Goal: Task Accomplishment & Management: Manage account settings

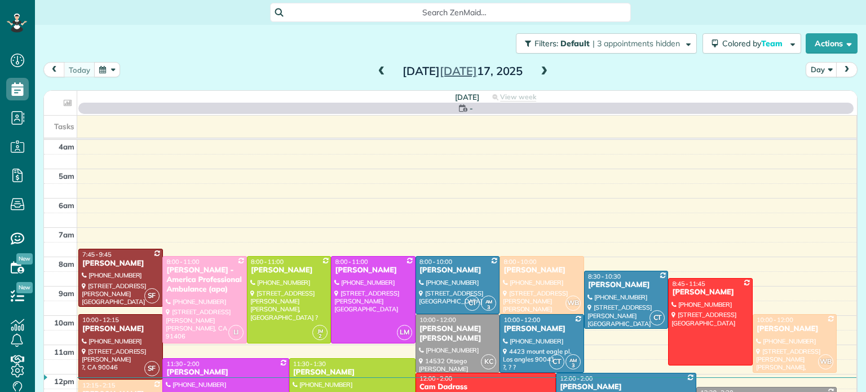
scroll to position [88, 0]
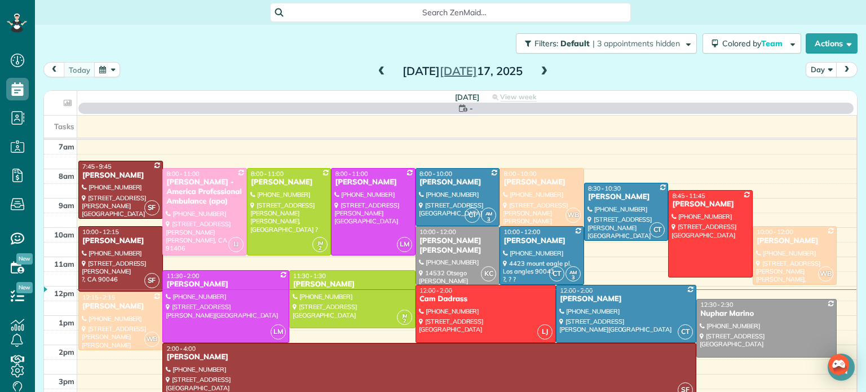
click at [110, 70] on button "button" at bounding box center [107, 69] width 26 height 15
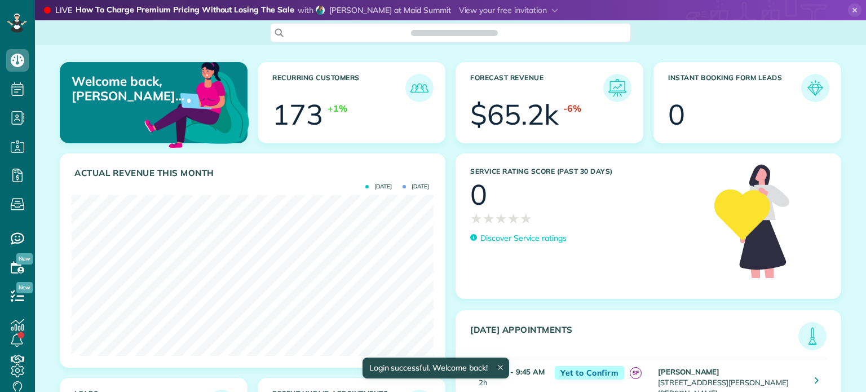
scroll to position [161, 362]
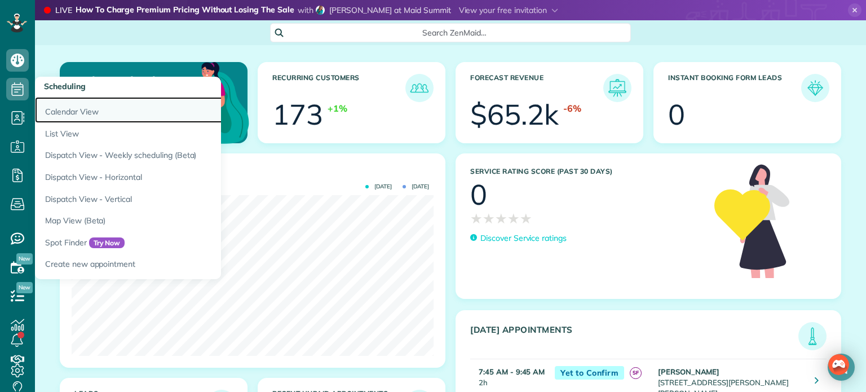
click at [87, 112] on link "Calendar View" at bounding box center [176, 110] width 282 height 26
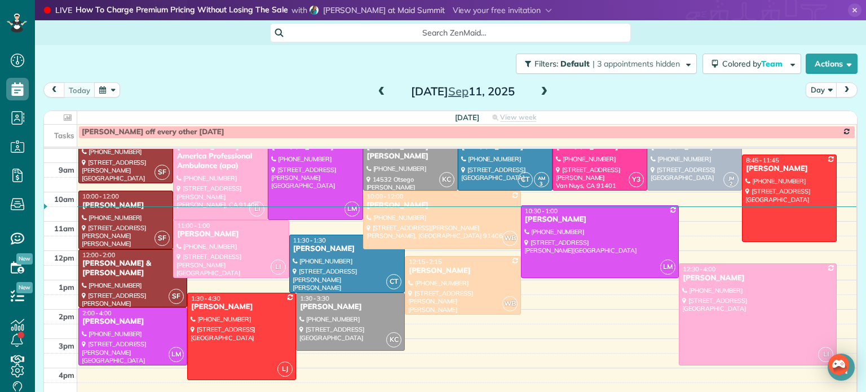
scroll to position [138, 0]
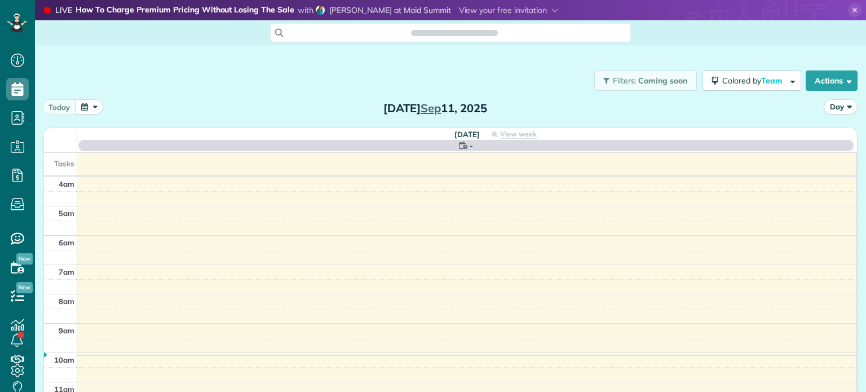
scroll to position [88, 0]
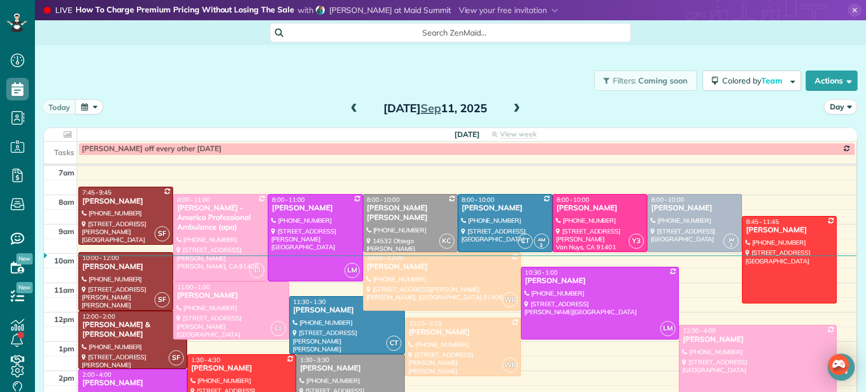
click at [92, 112] on button "button" at bounding box center [89, 106] width 28 height 15
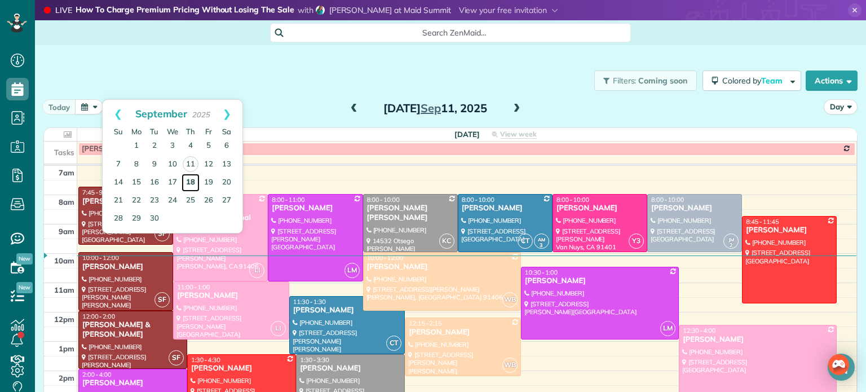
click at [192, 179] on link "18" at bounding box center [191, 183] width 18 height 18
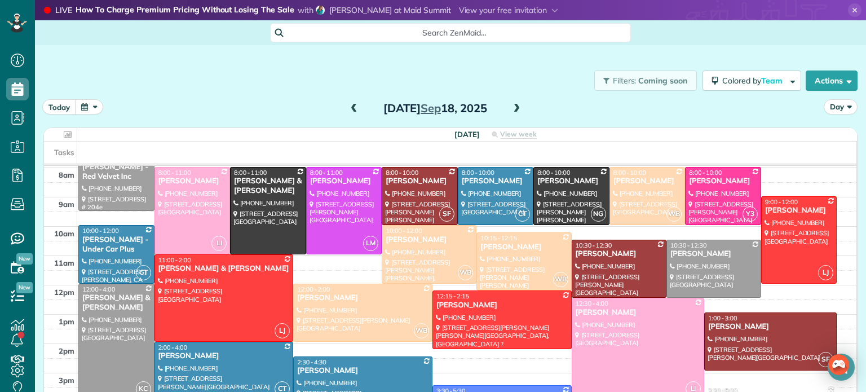
scroll to position [116, 0]
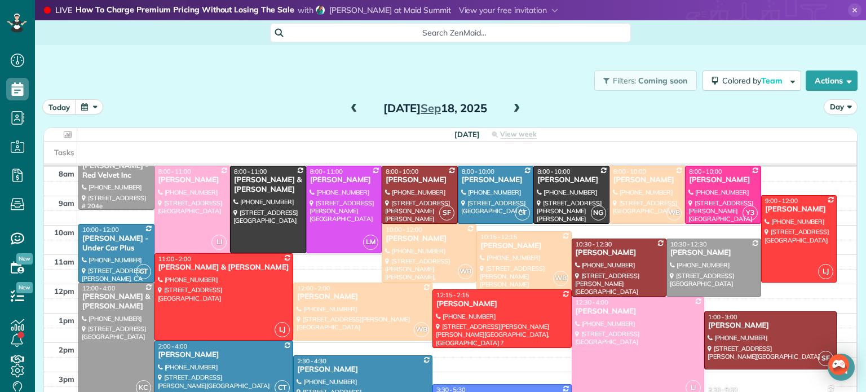
click at [95, 105] on button "button" at bounding box center [89, 106] width 28 height 15
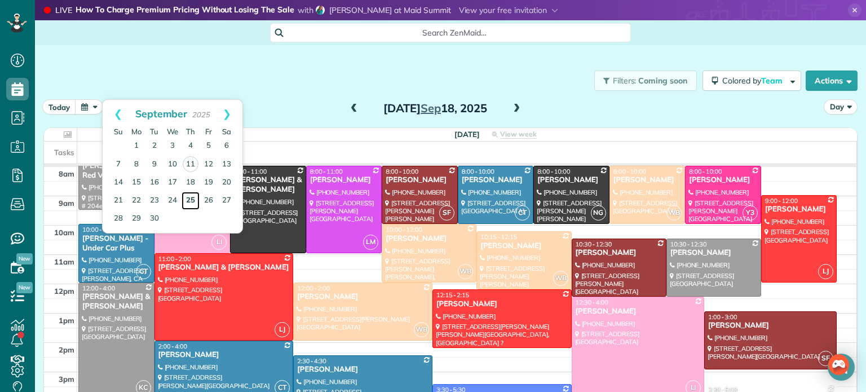
click at [191, 194] on link "25" at bounding box center [191, 201] width 18 height 18
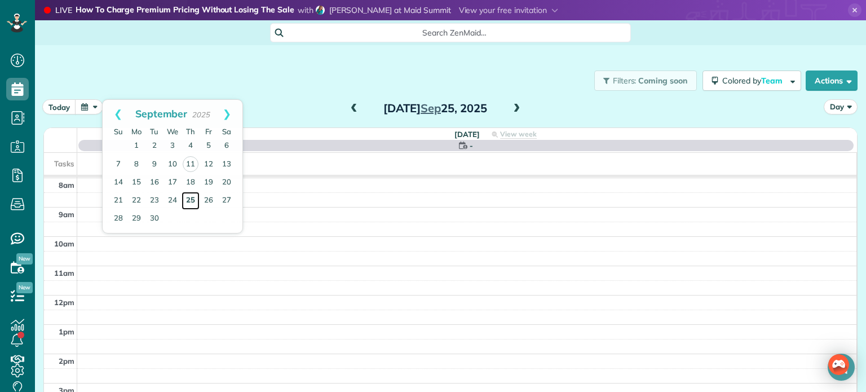
scroll to position [88, 0]
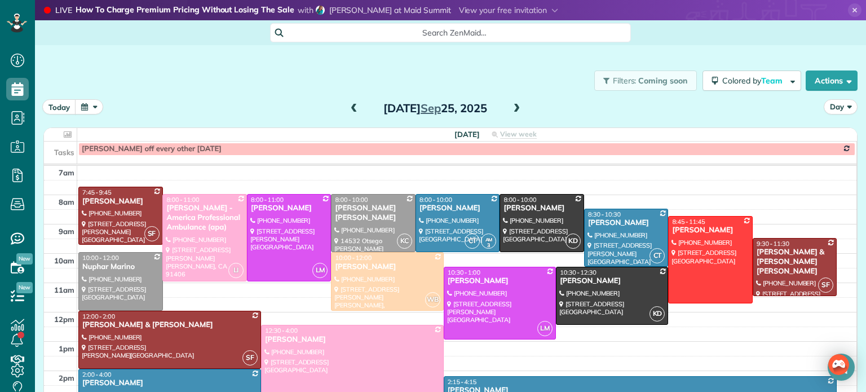
click at [90, 108] on button "button" at bounding box center [89, 106] width 28 height 15
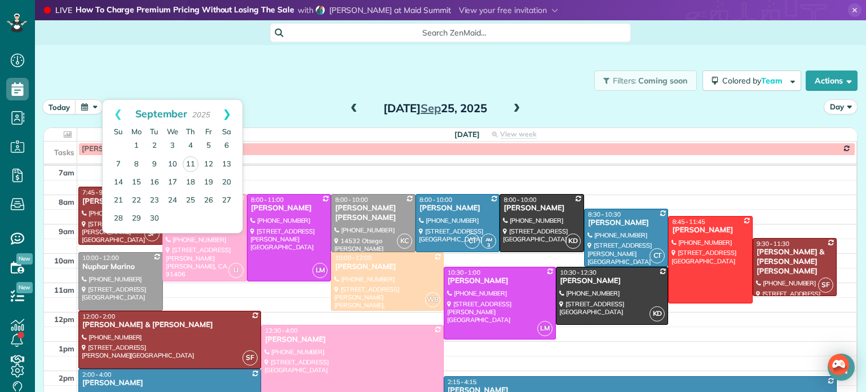
click at [227, 113] on link "Next" at bounding box center [226, 114] width 31 height 28
click at [117, 113] on link "Prev" at bounding box center [118, 114] width 31 height 28
click at [191, 201] on link "25" at bounding box center [191, 201] width 18 height 18
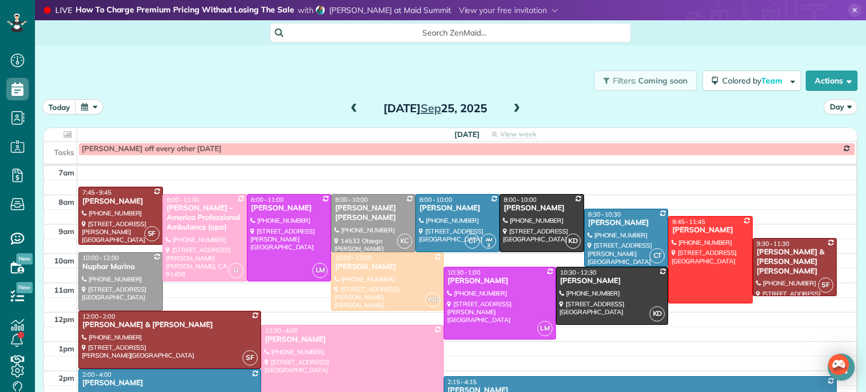
click at [96, 108] on button "button" at bounding box center [89, 106] width 28 height 15
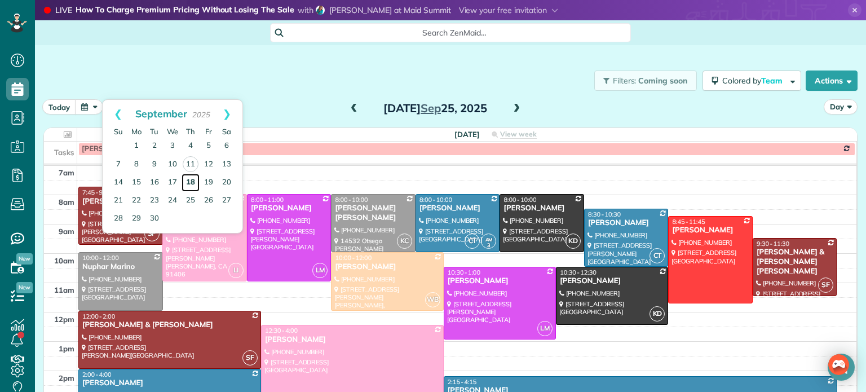
click at [189, 180] on link "18" at bounding box center [191, 183] width 18 height 18
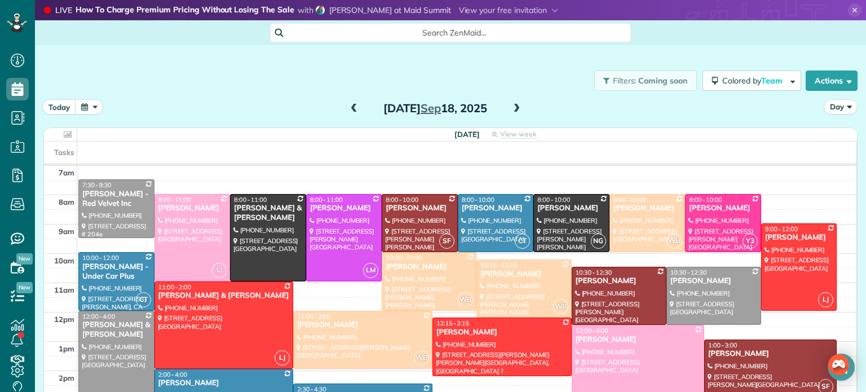
click at [517, 105] on span at bounding box center [516, 109] width 12 height 10
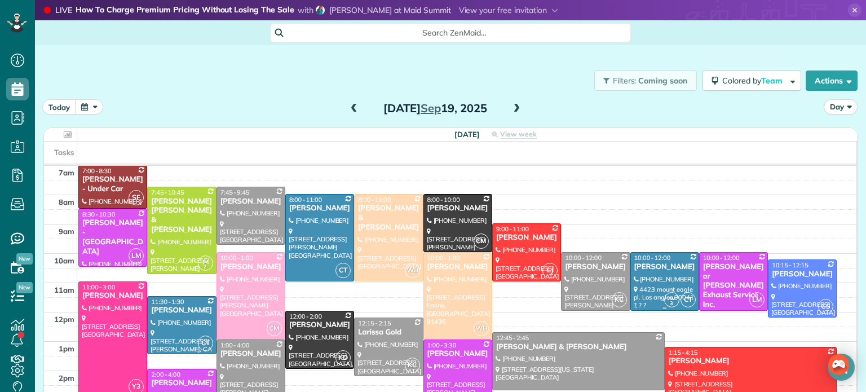
click at [653, 264] on div "Sandra Tignor" at bounding box center [665, 267] width 62 height 10
click at [656, 273] on div at bounding box center [665, 281] width 68 height 57
click at [659, 282] on div at bounding box center [665, 281] width 68 height 57
click at [660, 284] on div at bounding box center [665, 281] width 68 height 57
click at [661, 282] on div at bounding box center [665, 281] width 68 height 57
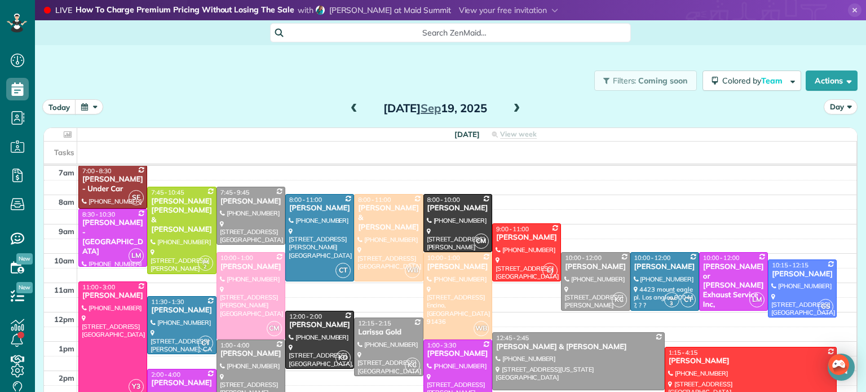
click at [567, 101] on div "today Day Friday Sep 19, 2025" at bounding box center [450, 109] width 814 height 21
click at [659, 282] on div at bounding box center [665, 281] width 68 height 57
click at [662, 285] on div at bounding box center [665, 281] width 68 height 57
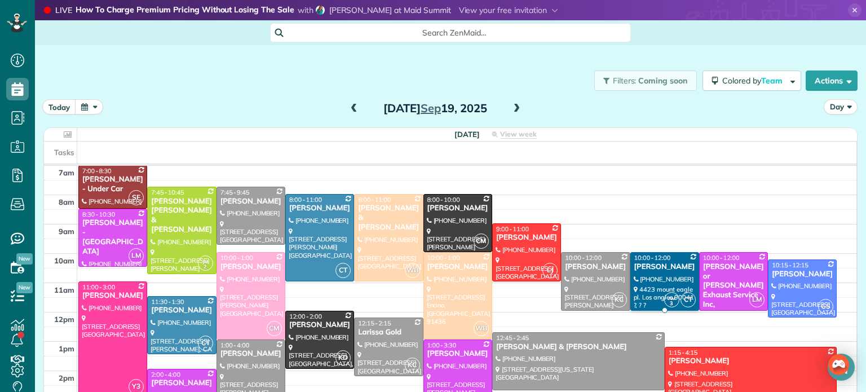
click at [673, 283] on link "AM 3 CT 10:00 - 12:00 Sandra Tignor (626) 319-8265 4423 mount eagle pl. Los ang…" at bounding box center [664, 281] width 69 height 58
click at [675, 269] on div "Sandra Tignor" at bounding box center [665, 267] width 62 height 10
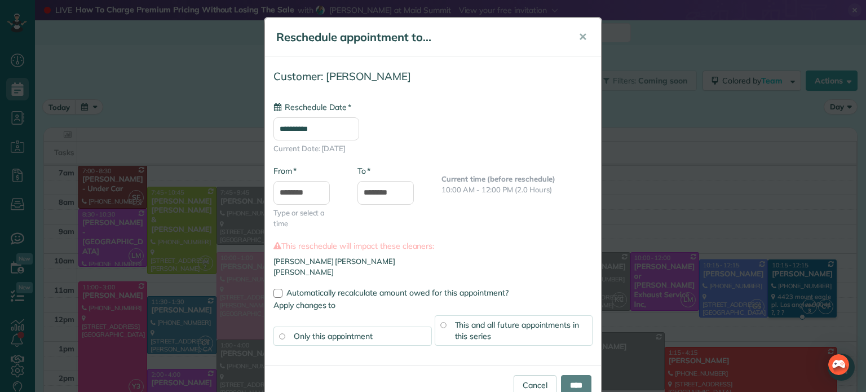
type input "**********"
click at [531, 384] on link "Cancel" at bounding box center [535, 385] width 43 height 20
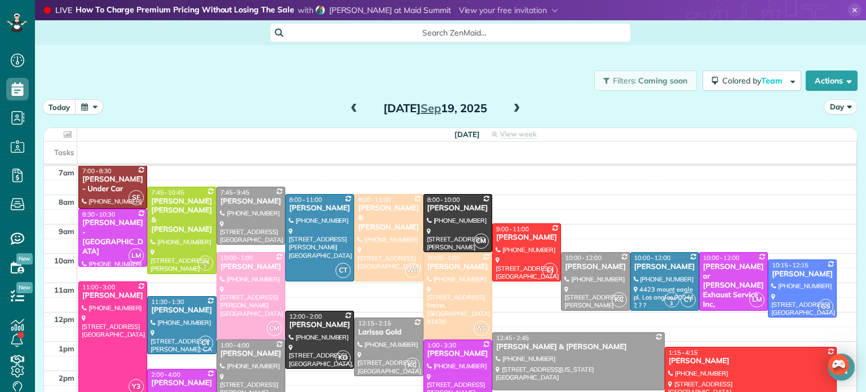
click at [658, 286] on div at bounding box center [665, 281] width 68 height 57
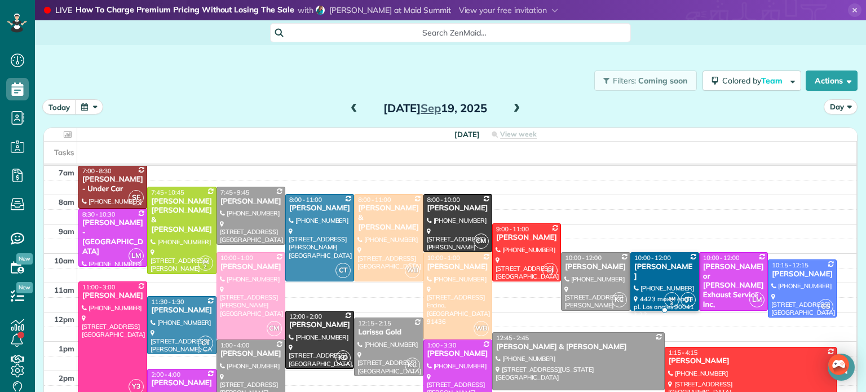
click at [660, 288] on div "4423 mount eagle pl. Los angles 90041 ?, ? ?" at bounding box center [665, 297] width 62 height 24
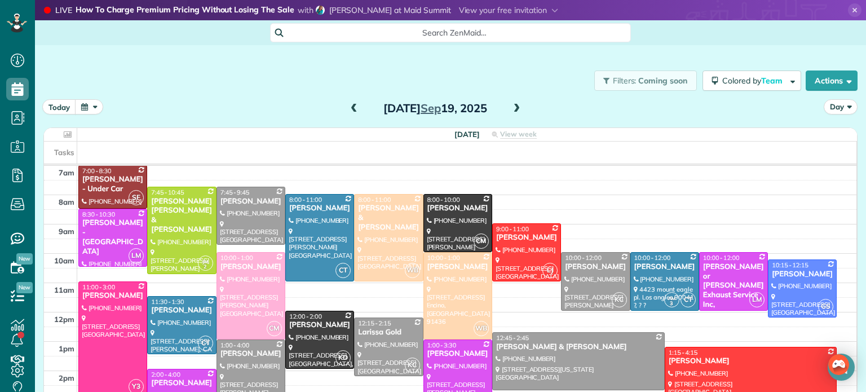
click at [668, 101] on div "today Day Friday Sep 19, 2025" at bounding box center [450, 109] width 814 height 21
click at [660, 287] on div at bounding box center [665, 281] width 68 height 57
click at [92, 105] on button "button" at bounding box center [89, 106] width 28 height 15
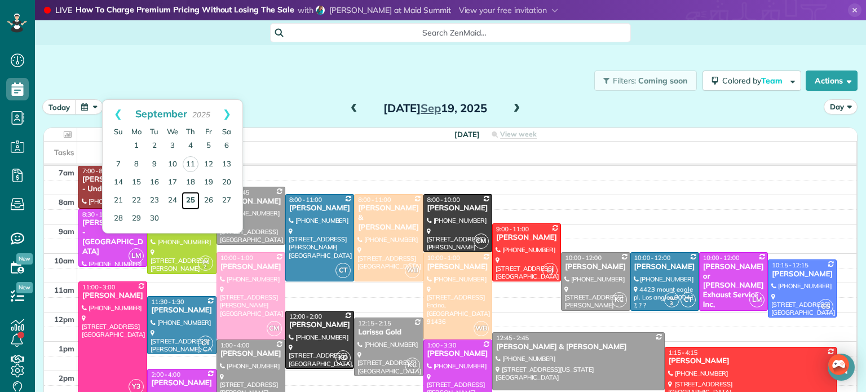
click at [189, 199] on link "25" at bounding box center [191, 201] width 18 height 18
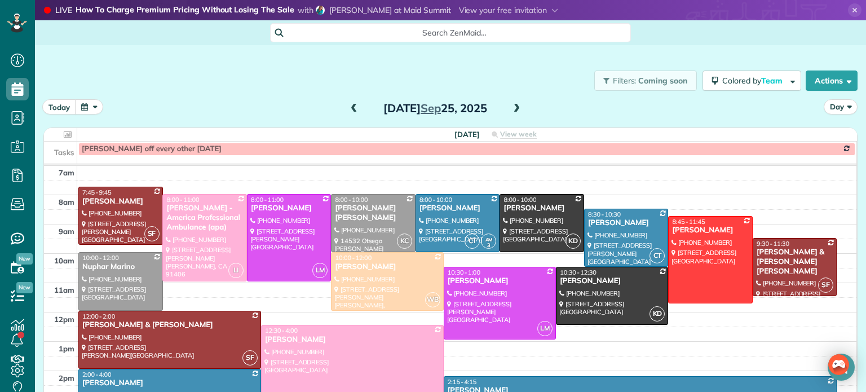
click at [357, 108] on span at bounding box center [354, 109] width 12 height 10
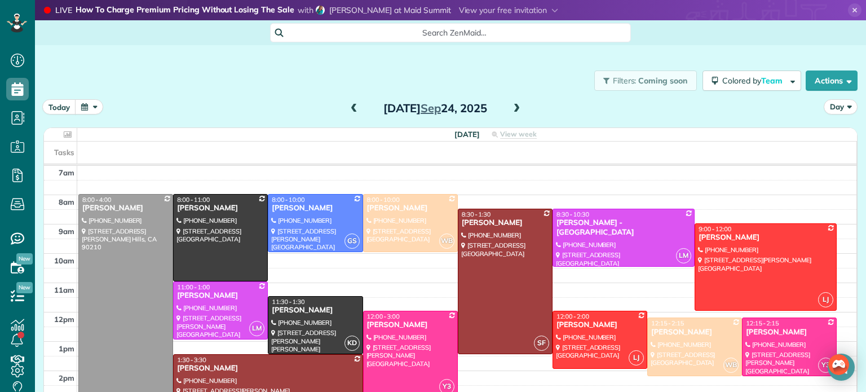
click at [516, 105] on span at bounding box center [516, 109] width 12 height 10
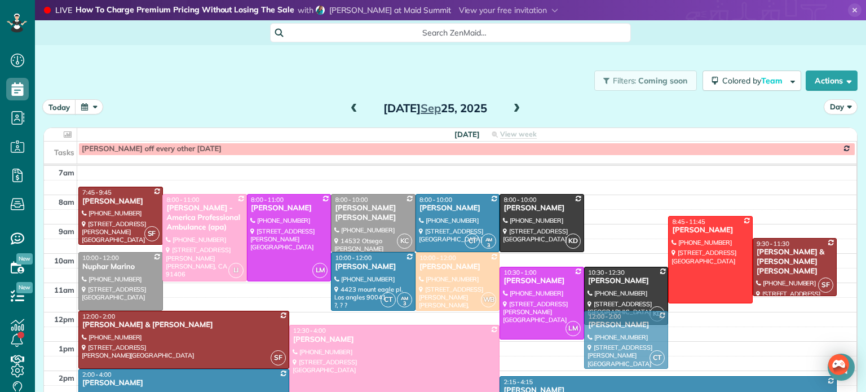
drag, startPoint x: 628, startPoint y: 243, endPoint x: 622, endPoint y: 347, distance: 103.9
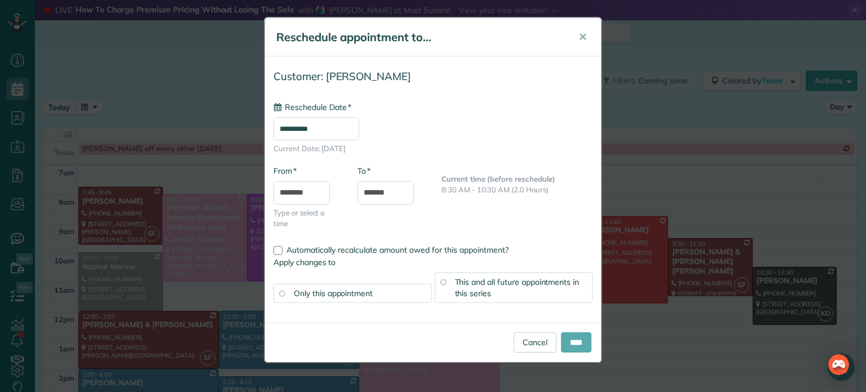
type input "**********"
click at [569, 338] on input "****" at bounding box center [576, 342] width 30 height 20
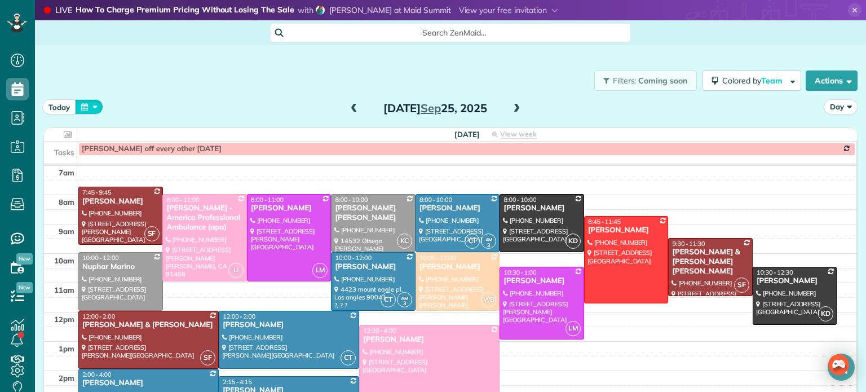
click at [95, 110] on button "button" at bounding box center [89, 106] width 28 height 15
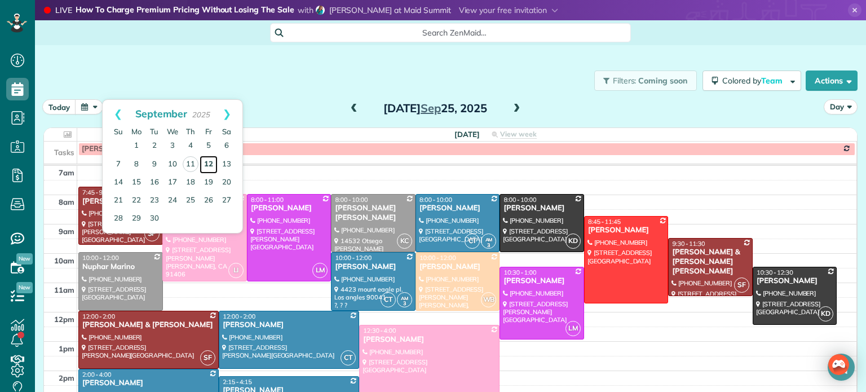
click at [207, 165] on link "12" at bounding box center [209, 165] width 18 height 18
